Goal: Navigation & Orientation: Find specific page/section

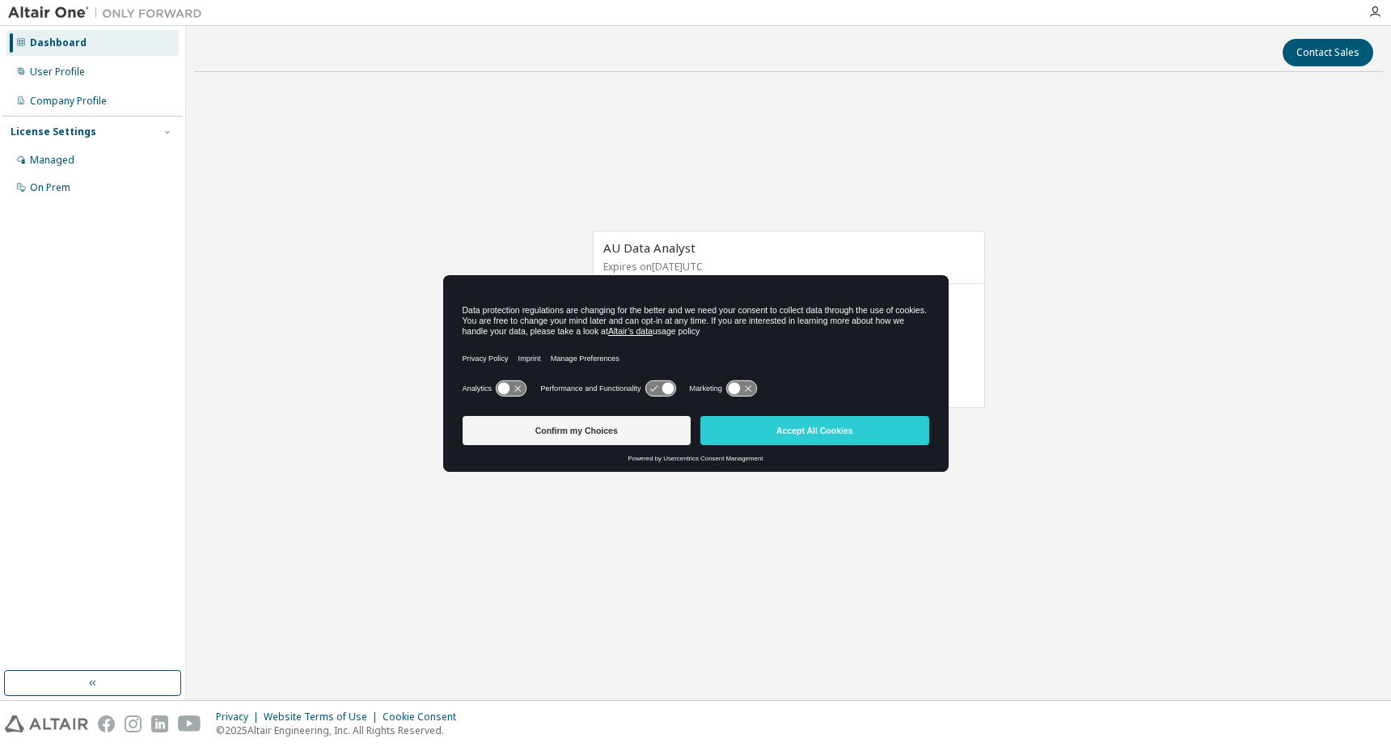
click at [802, 433] on button "Accept All Cookies" at bounding box center [814, 430] width 229 height 29
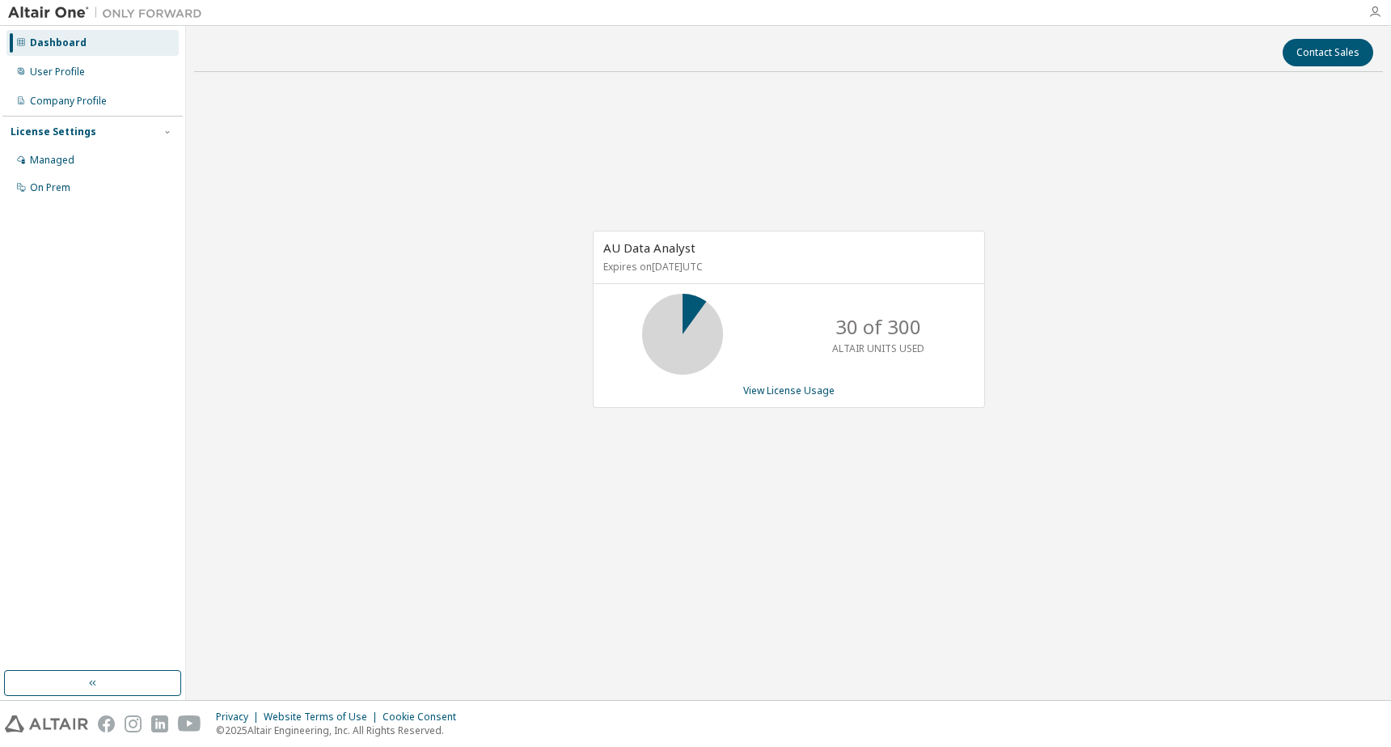
click at [1377, 12] on icon "button" at bounding box center [1375, 12] width 13 height 13
